Goal: Task Accomplishment & Management: Manage account settings

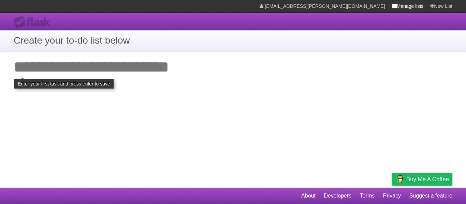
click at [392, 8] on icon at bounding box center [394, 5] width 5 height 5
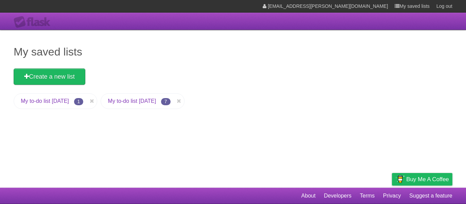
click at [137, 101] on link "My to-do list [DATE]" at bounding box center [132, 101] width 48 height 6
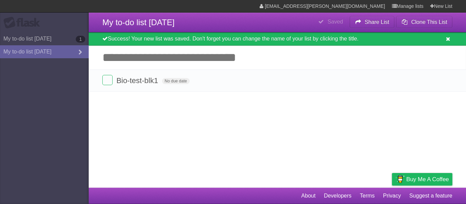
click at [448, 40] on icon at bounding box center [447, 39] width 4 height 6
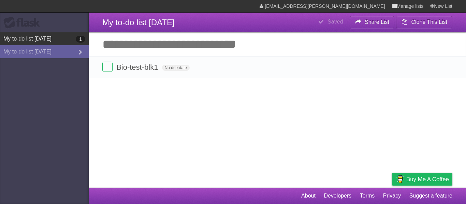
click at [30, 43] on link "My to-do list [DATE] 1" at bounding box center [44, 38] width 89 height 13
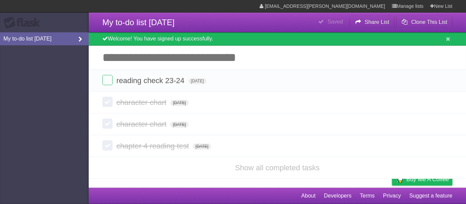
click at [48, 40] on link "My to-do list [DATE]" at bounding box center [44, 38] width 89 height 13
click at [449, 39] on icon at bounding box center [447, 39] width 4 height 6
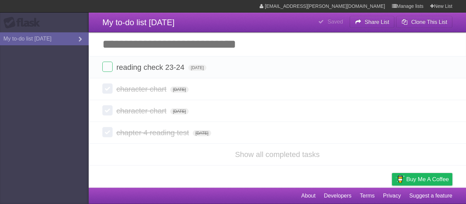
click at [69, 90] on aside "Flask My to-do list [DATE]" at bounding box center [44, 102] width 89 height 204
click at [385, 5] on div "[EMAIL_ADDRESS][PERSON_NAME][DOMAIN_NAME] Manage lists New List" at bounding box center [352, 6] width 199 height 12
click at [392, 6] on icon at bounding box center [394, 5] width 5 height 5
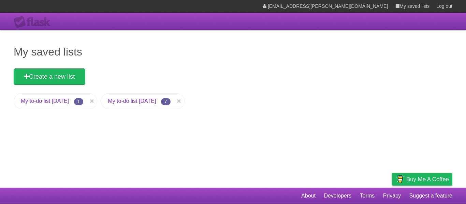
click at [137, 102] on link "My to-do list [DATE]" at bounding box center [132, 101] width 48 height 6
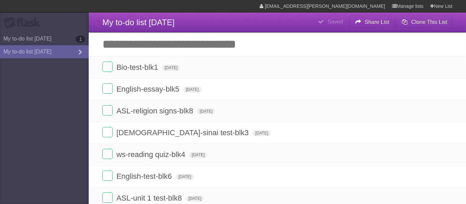
type span "[DATE]"
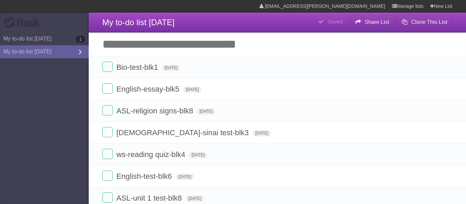
type span "[DATE]"
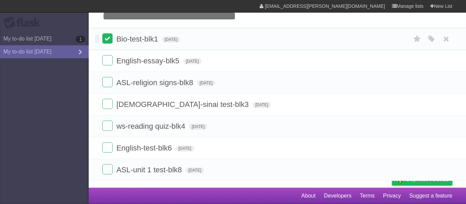
click at [103, 38] on label at bounding box center [107, 38] width 10 height 10
